Goal: Transaction & Acquisition: Book appointment/travel/reservation

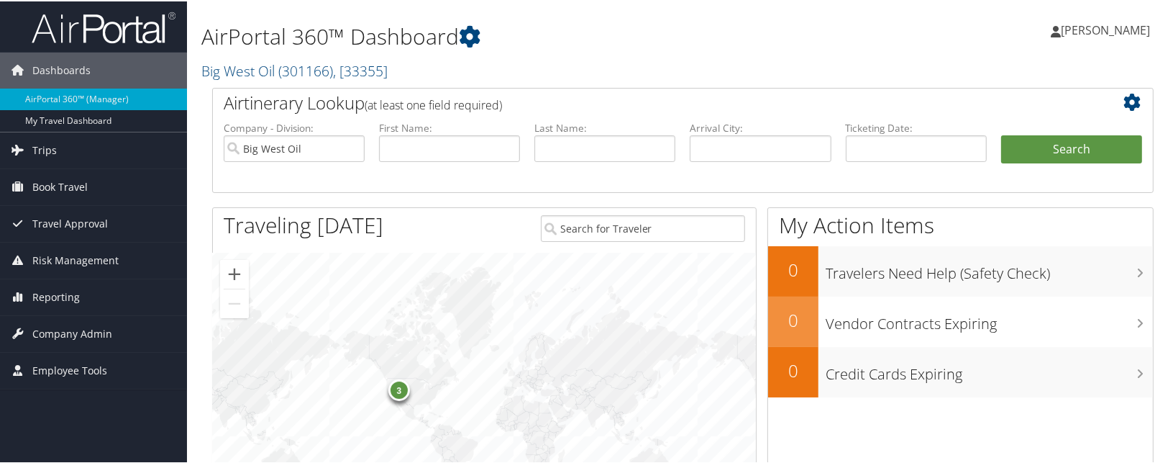
click at [1088, 33] on span "[PERSON_NAME]" at bounding box center [1105, 29] width 89 height 16
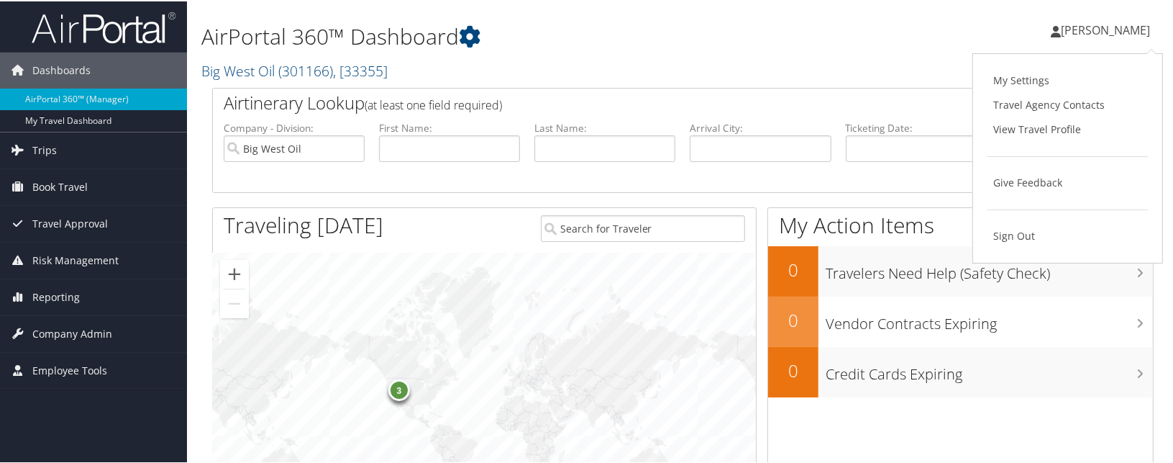
click at [1032, 443] on div "My Action Items 0 Travelers Need Help (Safety Check) 0 Vendor Contracts Expirin…" at bounding box center [961, 415] width 386 height 419
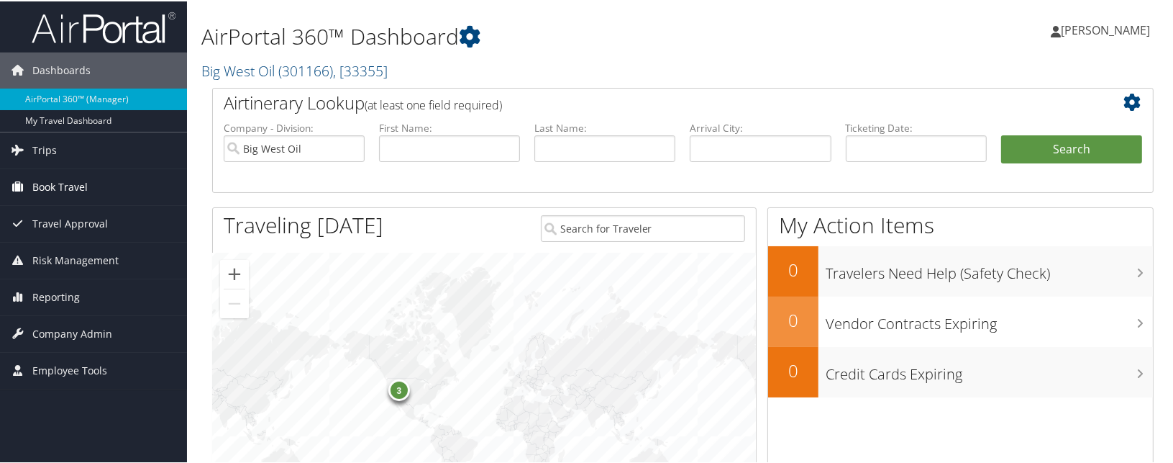
click at [63, 183] on span "Book Travel" at bounding box center [59, 186] width 55 height 36
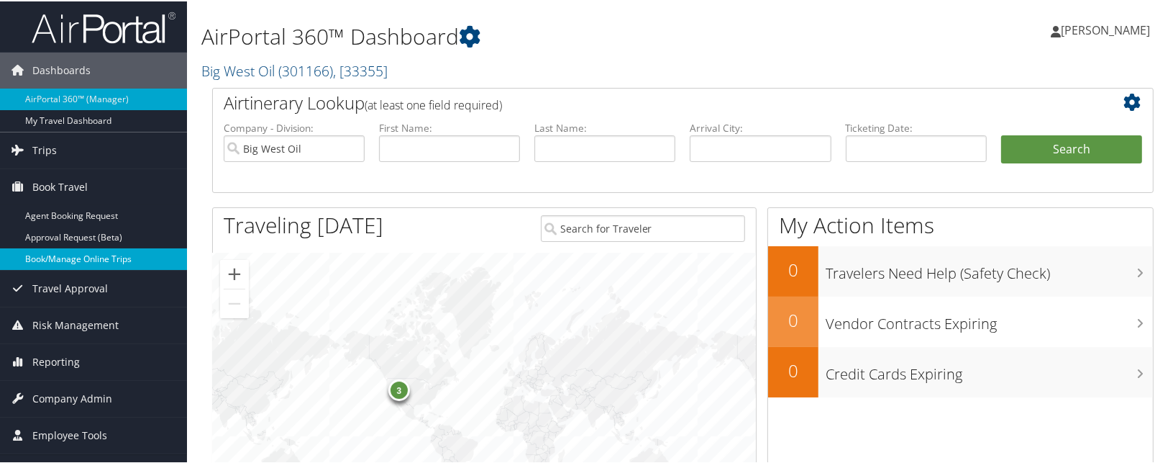
click at [58, 254] on link "Book/Manage Online Trips" at bounding box center [93, 258] width 187 height 22
